Goal: Task Accomplishment & Management: Manage account settings

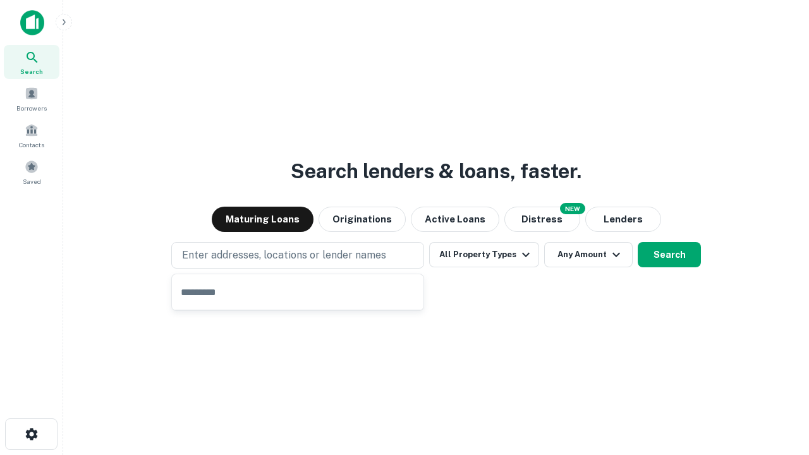
type input "**********"
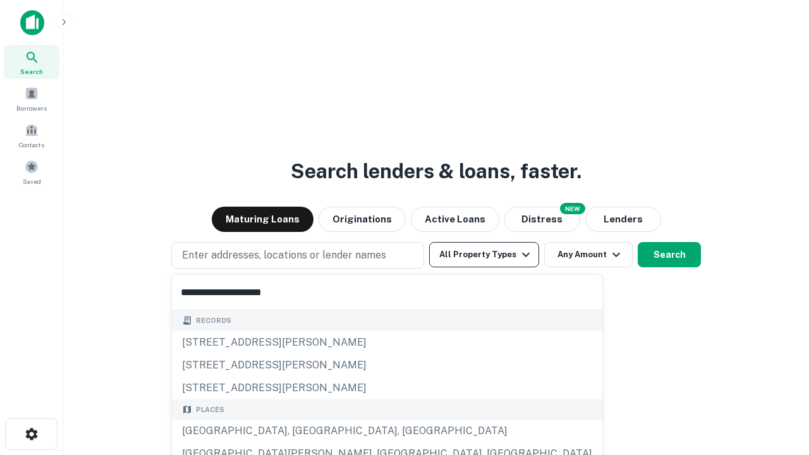
click at [302, 431] on div "[GEOGRAPHIC_DATA], [GEOGRAPHIC_DATA], [GEOGRAPHIC_DATA]" at bounding box center [387, 431] width 430 height 23
click at [484, 255] on button "All Property Types" at bounding box center [484, 254] width 110 height 25
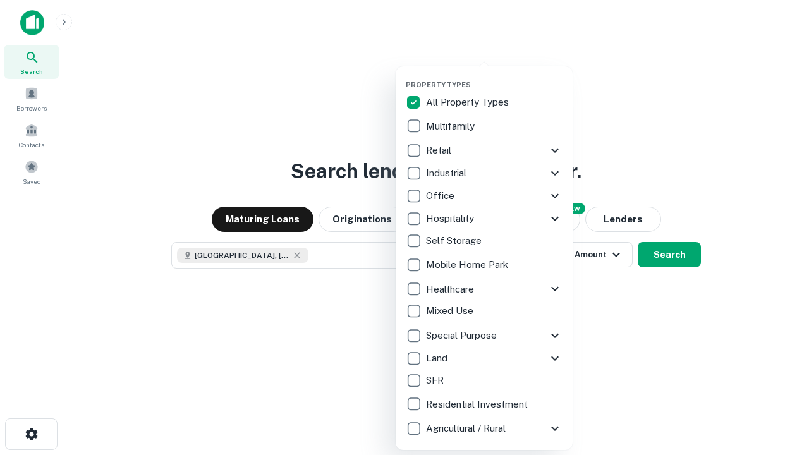
click at [494, 76] on button "button" at bounding box center [494, 76] width 177 height 1
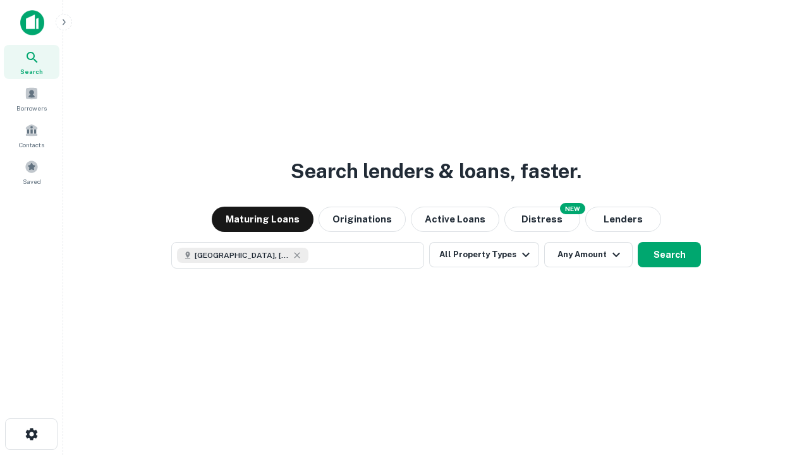
scroll to position [20, 0]
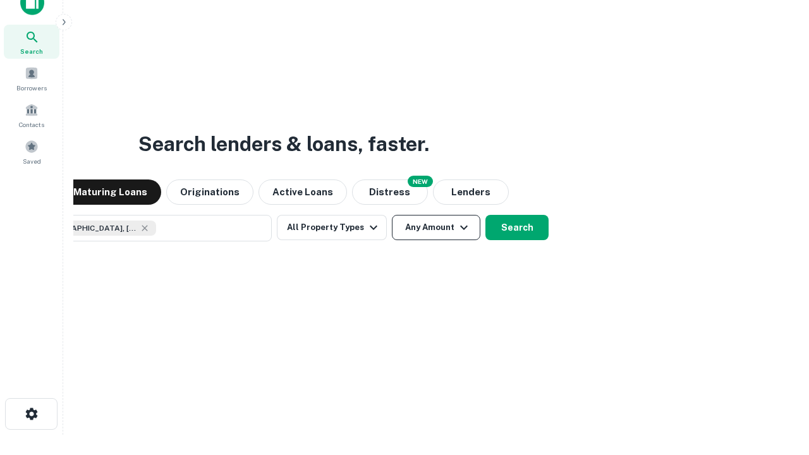
click at [392, 215] on button "Any Amount" at bounding box center [436, 227] width 89 height 25
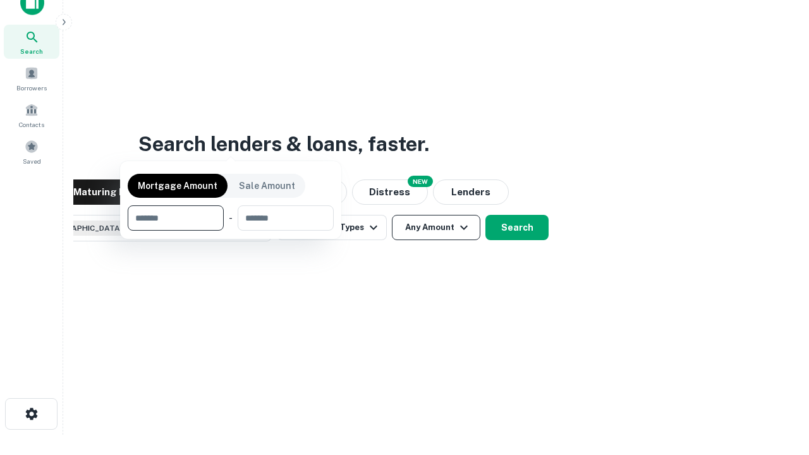
scroll to position [91, 358]
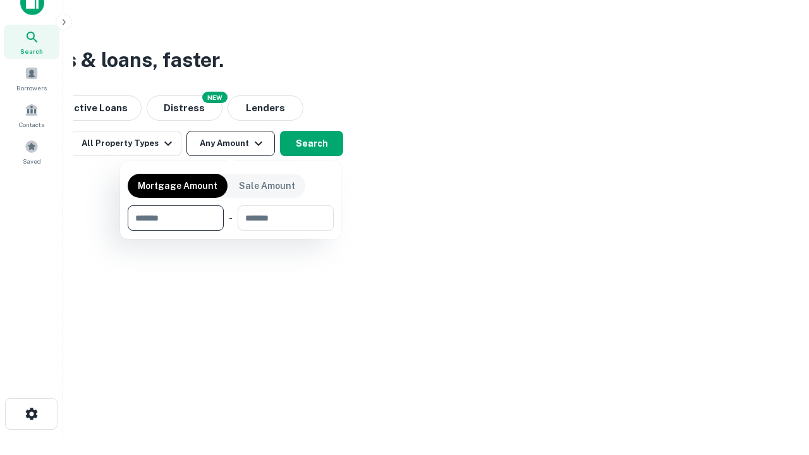
type input "*******"
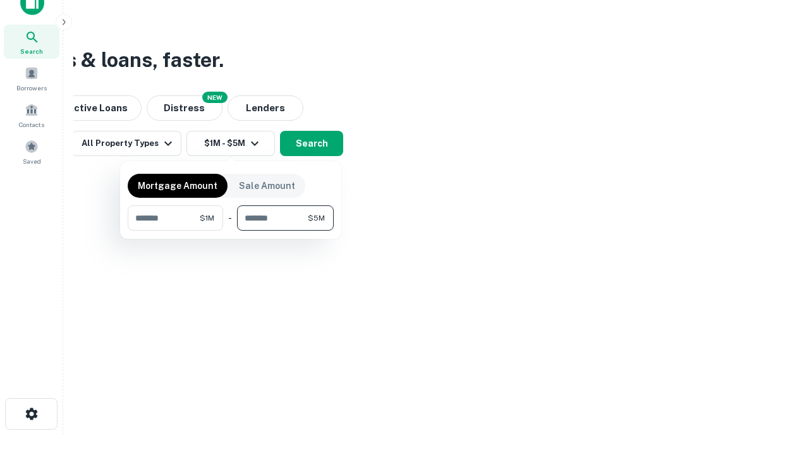
type input "*******"
click at [231, 231] on button "button" at bounding box center [231, 231] width 206 height 1
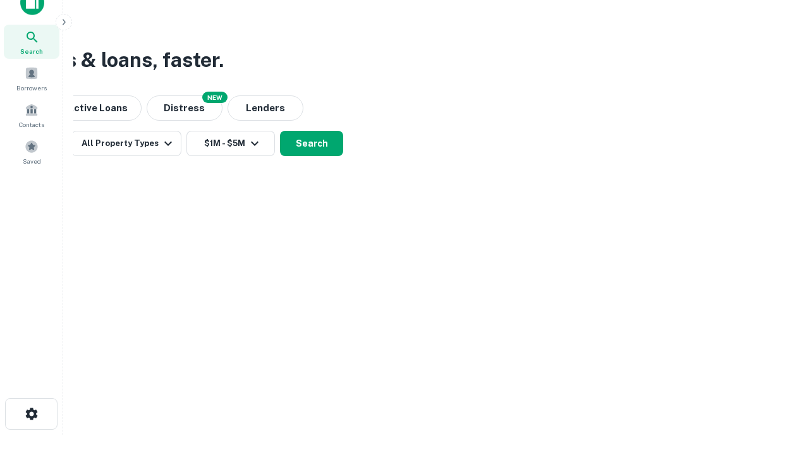
scroll to position [20, 0]
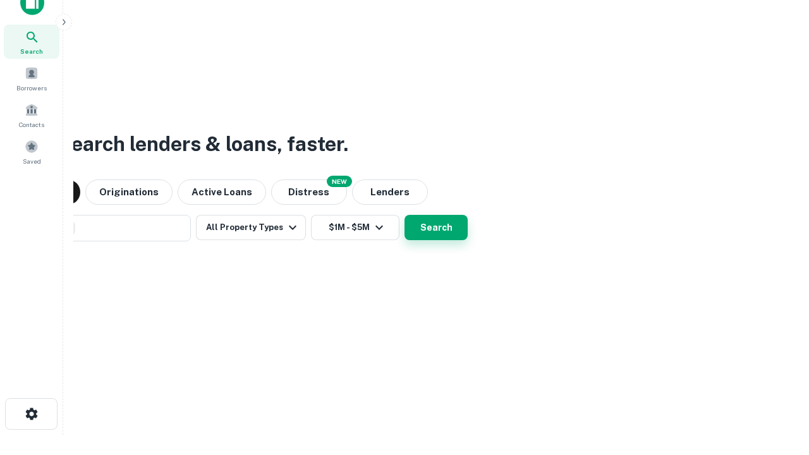
click at [405, 215] on button "Search" at bounding box center [436, 227] width 63 height 25
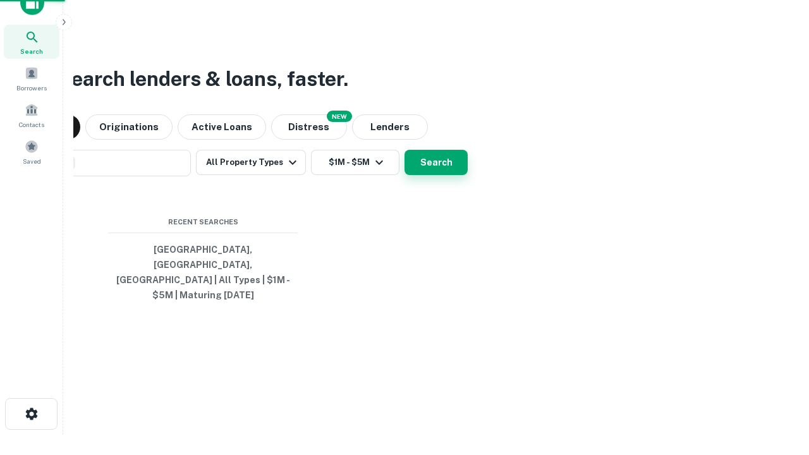
scroll to position [41, 358]
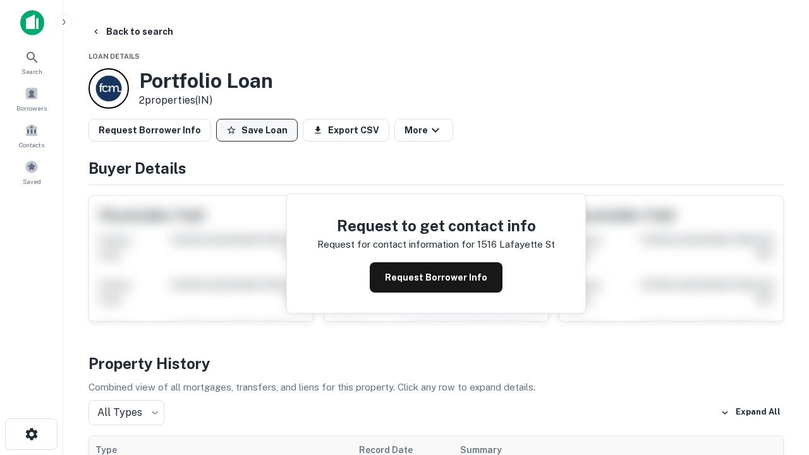
click at [257, 130] on button "Save Loan" at bounding box center [257, 130] width 82 height 23
click at [260, 130] on button "Loan Saved" at bounding box center [259, 130] width 87 height 23
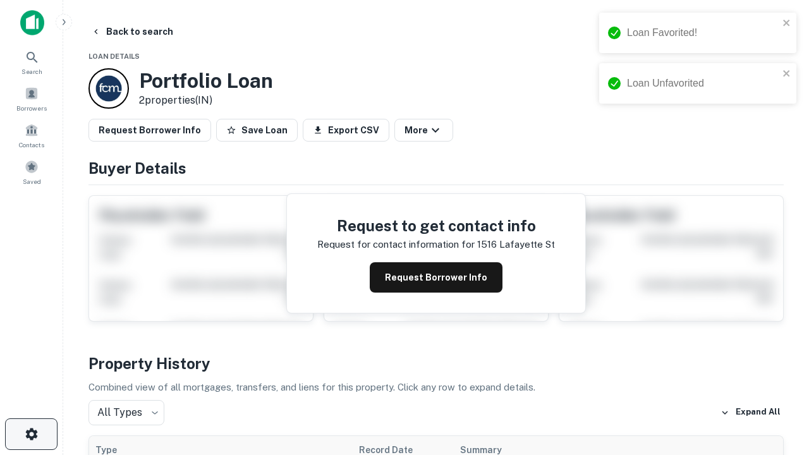
click at [31, 434] on icon "button" at bounding box center [31, 434] width 15 height 15
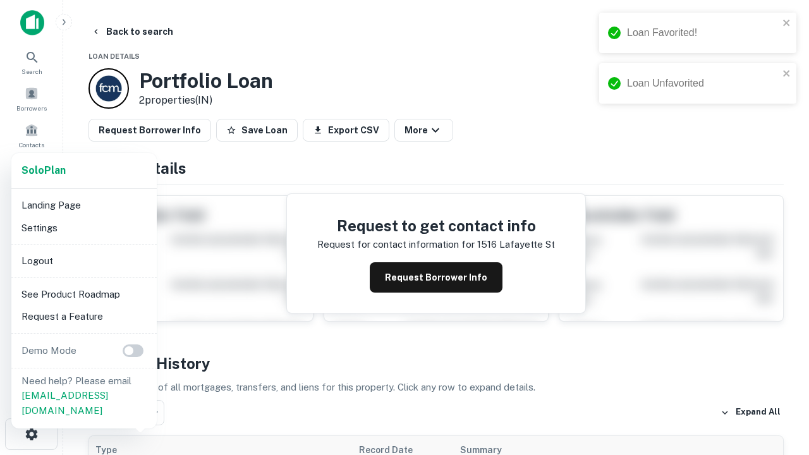
click at [83, 260] on li "Logout" at bounding box center [83, 261] width 135 height 23
